Goal: Entertainment & Leisure: Browse casually

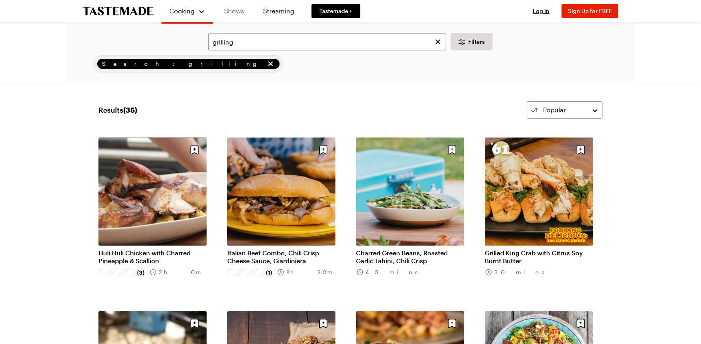
click at [232, 11] on link "Shows" at bounding box center [234, 11] width 36 height 22
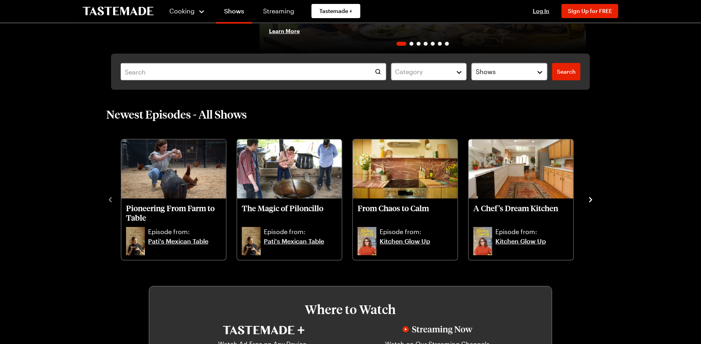
scroll to position [197, 0]
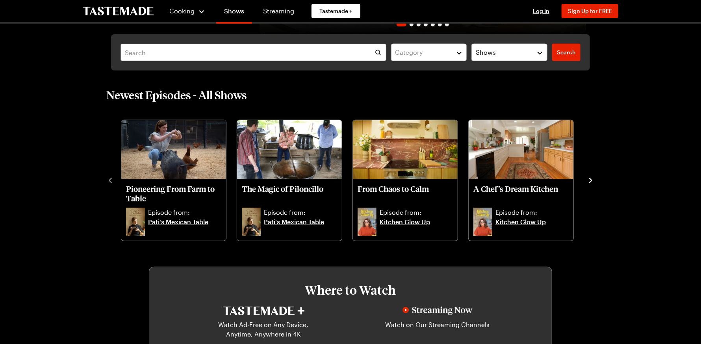
click at [589, 178] on icon "navigate to next item" at bounding box center [590, 180] width 3 height 5
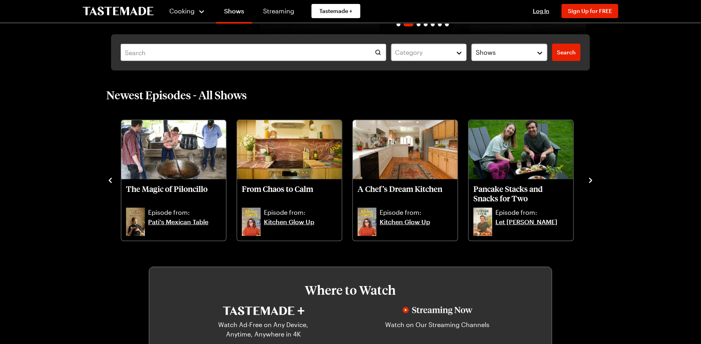
click at [589, 178] on icon "navigate to next item" at bounding box center [590, 180] width 3 height 5
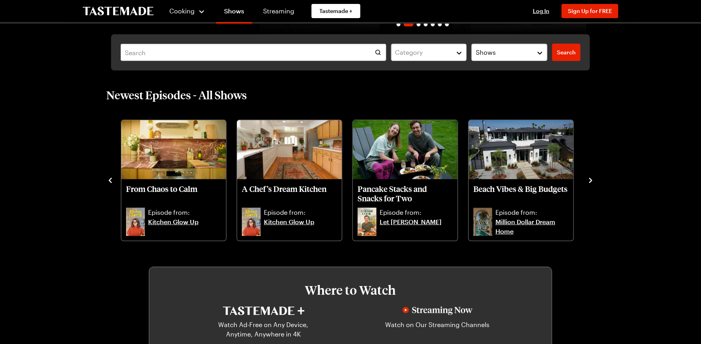
click at [589, 178] on icon "navigate to next item" at bounding box center [590, 180] width 3 height 5
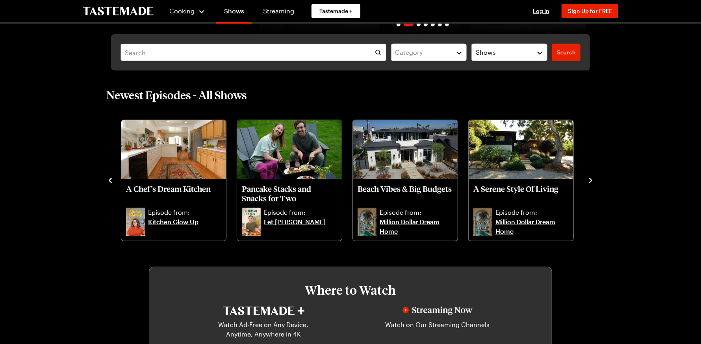
click at [589, 178] on icon "navigate to next item" at bounding box center [590, 180] width 3 height 5
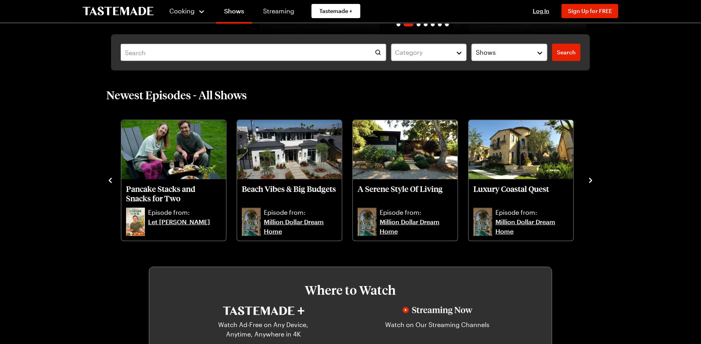
click at [589, 178] on icon "navigate to next item" at bounding box center [590, 180] width 3 height 5
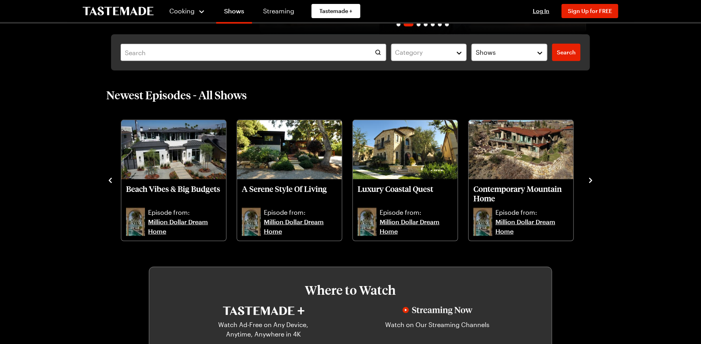
click at [589, 178] on icon "navigate to next item" at bounding box center [590, 180] width 3 height 5
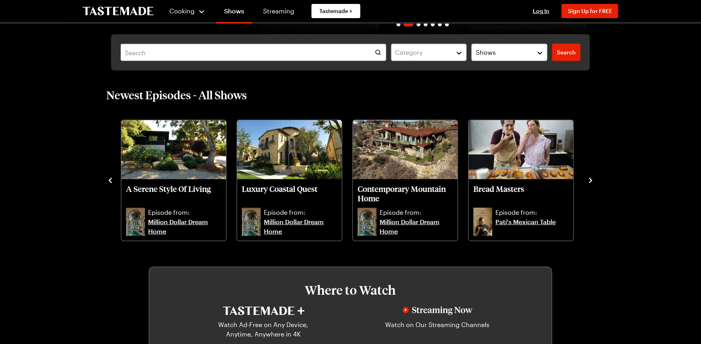
click at [589, 178] on icon "navigate to next item" at bounding box center [590, 180] width 3 height 5
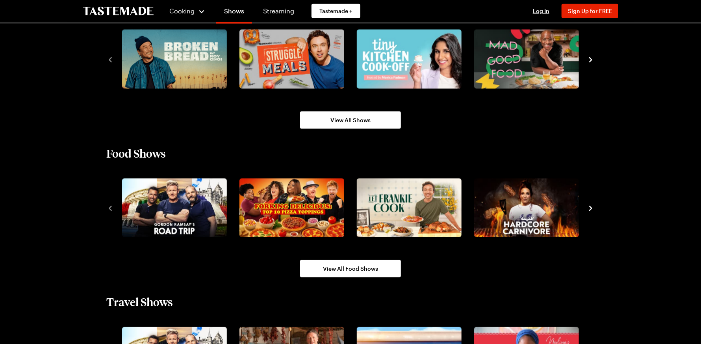
scroll to position [630, 0]
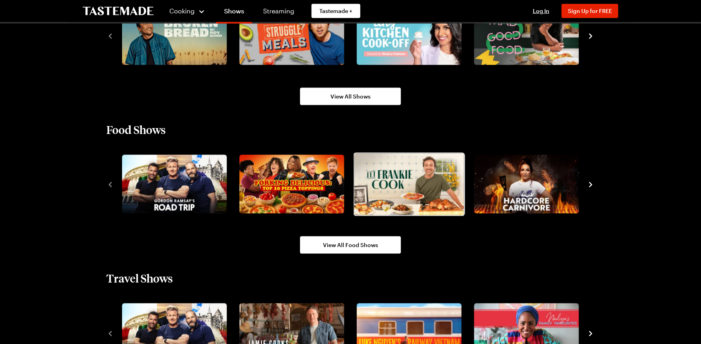
click at [403, 172] on img "3 / 10" at bounding box center [409, 184] width 110 height 62
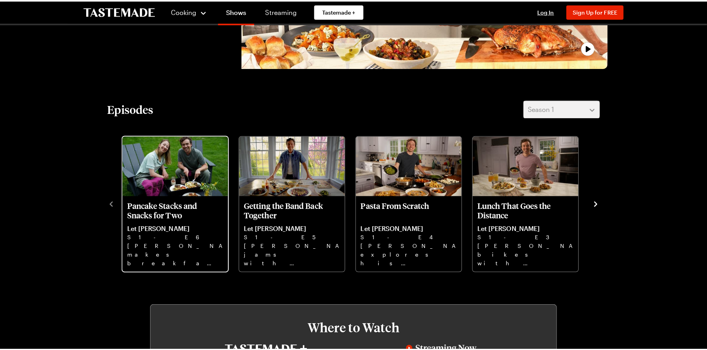
scroll to position [197, 0]
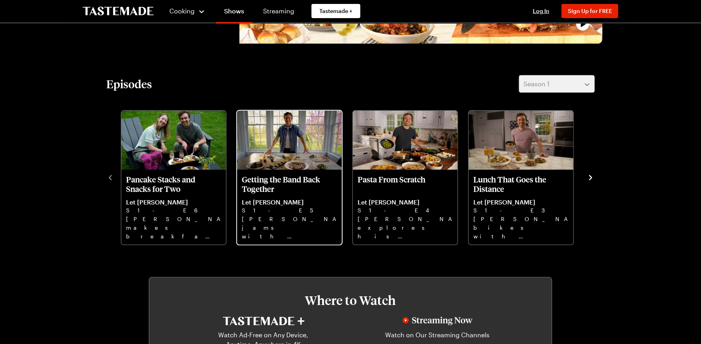
click at [273, 219] on p "[PERSON_NAME] jams with his band and makes [PERSON_NAME], Tare Eggs, Chicken Me…" at bounding box center [289, 227] width 95 height 25
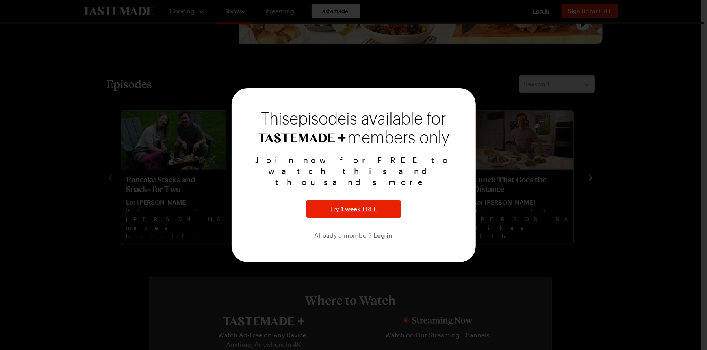
click at [285, 62] on div at bounding box center [353, 175] width 707 height 350
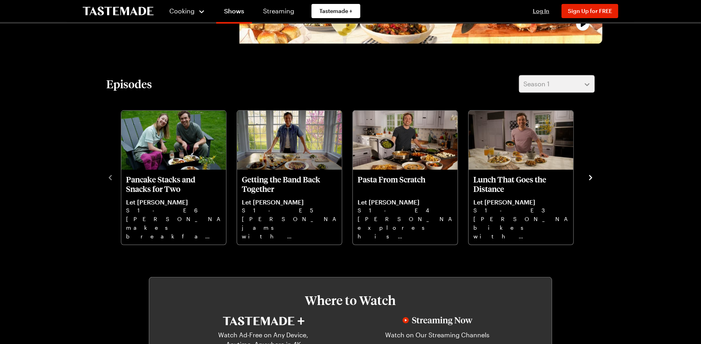
click at [542, 9] on span "Log In" at bounding box center [541, 10] width 17 height 7
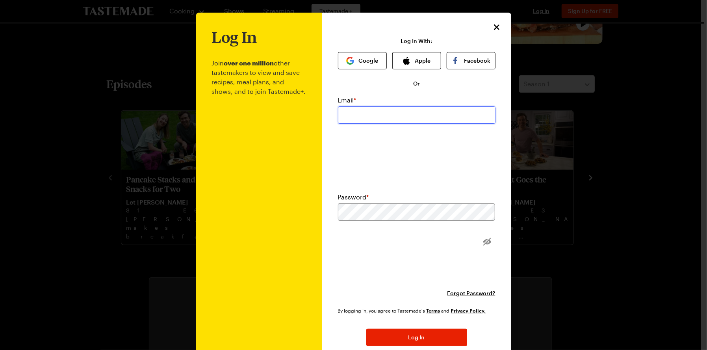
click at [401, 124] on input "email" at bounding box center [417, 114] width 158 height 17
type input "[PERSON_NAME][EMAIL_ADDRESS][DOMAIN_NAME]"
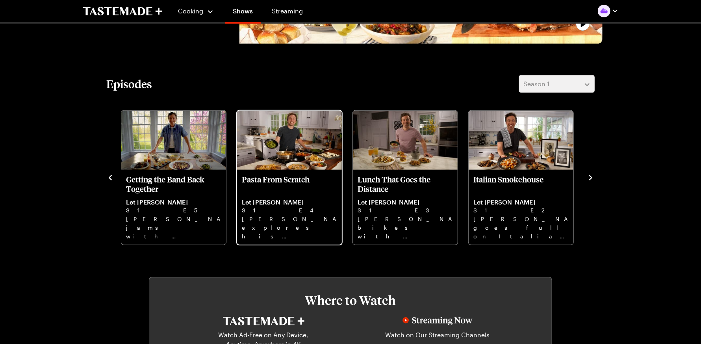
click at [301, 226] on p "[PERSON_NAME] explores his pasta roots with [PERSON_NAME], ragout Pappardelle, …" at bounding box center [289, 227] width 95 height 25
